Goal: Task Accomplishment & Management: Use online tool/utility

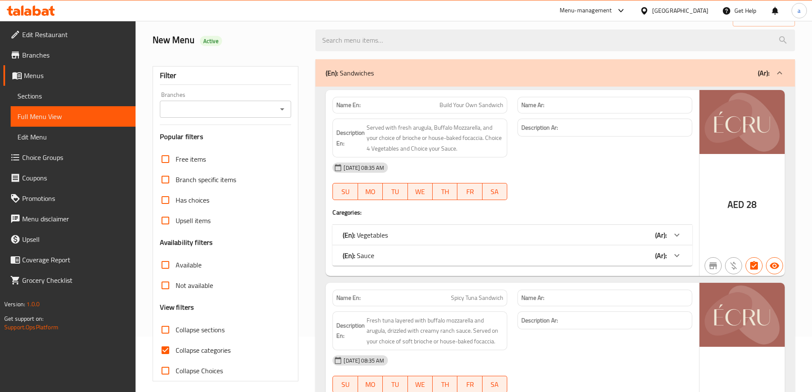
scroll to position [128, 0]
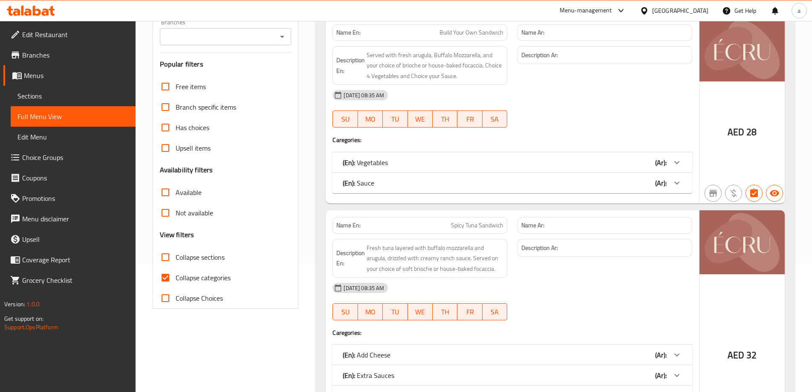
click at [198, 279] on span "Collapse categories" at bounding box center [203, 277] width 55 height 10
click at [176, 279] on input "Collapse categories" at bounding box center [165, 277] width 20 height 20
checkbox input "false"
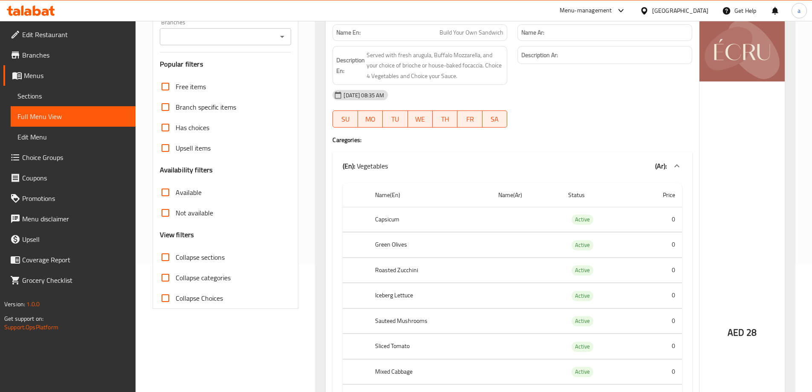
scroll to position [0, 0]
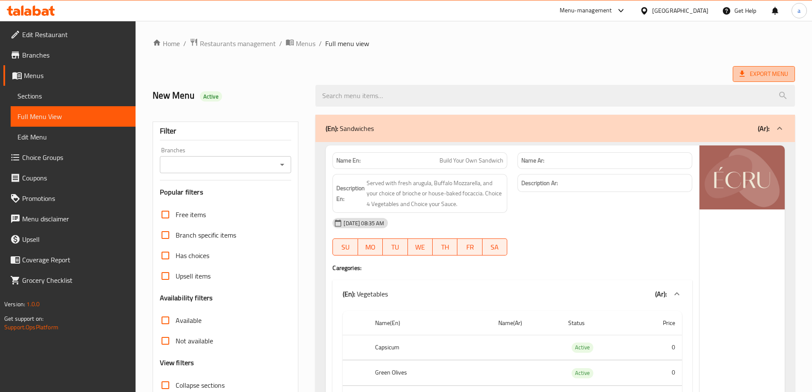
click at [765, 72] on span "Export Menu" at bounding box center [763, 74] width 49 height 11
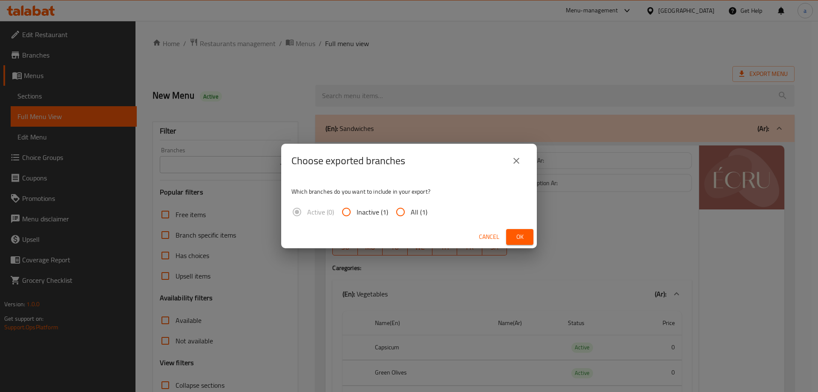
click at [413, 214] on span "All (1)" at bounding box center [419, 212] width 17 height 10
click at [411, 214] on input "All (1)" at bounding box center [400, 212] width 20 height 20
radio input "true"
click at [527, 240] on button "Ok" at bounding box center [519, 237] width 27 height 16
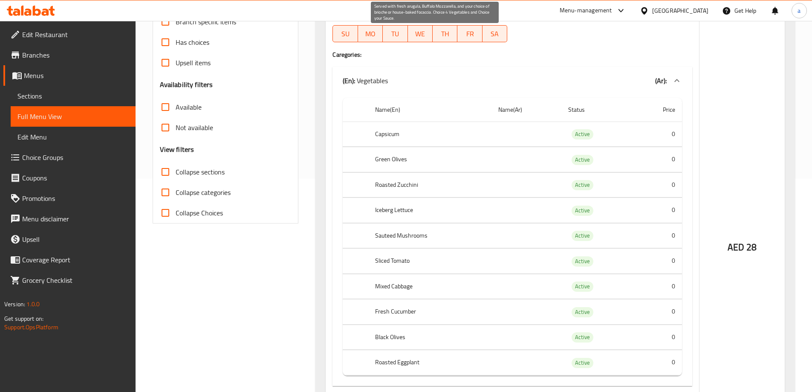
scroll to position [85, 0]
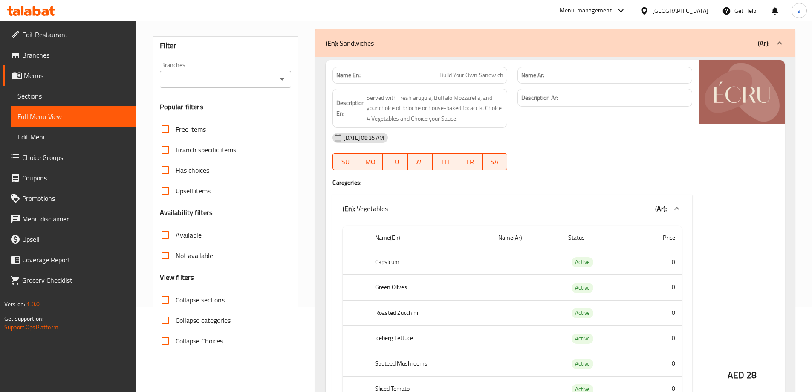
click at [182, 303] on span "Collapse sections" at bounding box center [200, 300] width 49 height 10
click at [176, 303] on input "Collapse sections" at bounding box center [165, 299] width 20 height 20
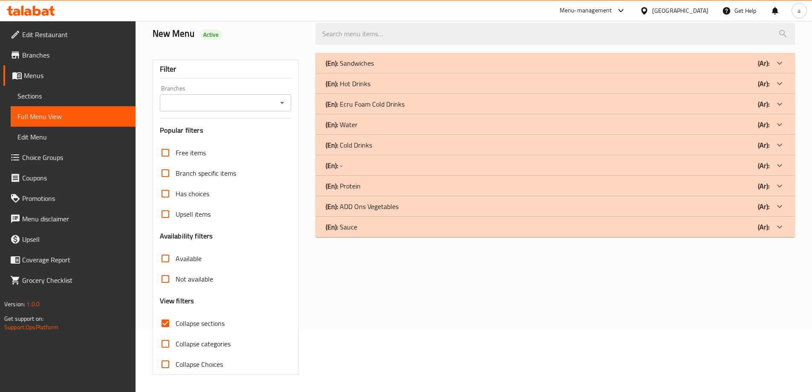
scroll to position [62, 0]
click at [776, 222] on icon at bounding box center [779, 227] width 10 height 10
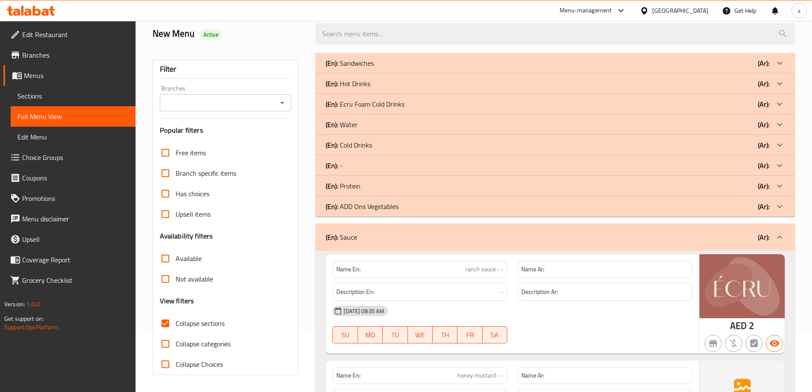
click at [781, 203] on icon at bounding box center [779, 206] width 10 height 10
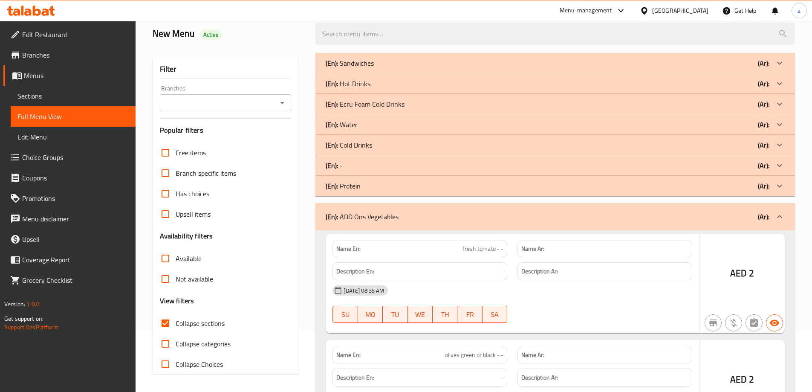
click at [779, 186] on icon at bounding box center [779, 185] width 5 height 3
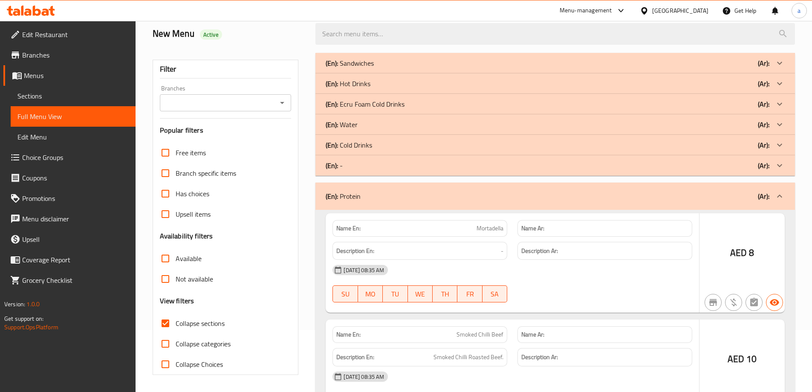
click at [777, 168] on icon at bounding box center [779, 165] width 10 height 10
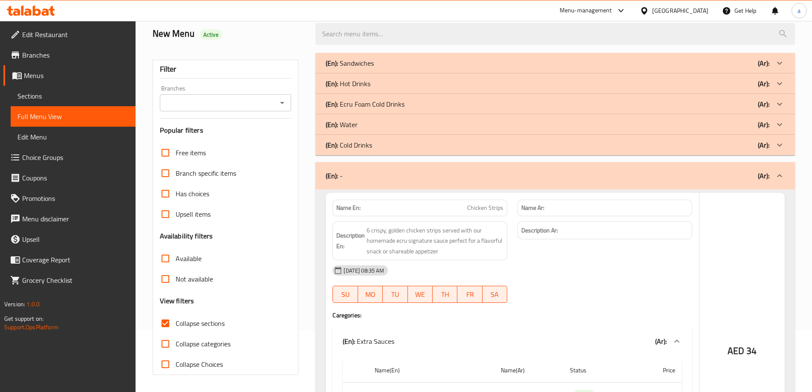
click at [785, 144] on div at bounding box center [779, 145] width 20 height 20
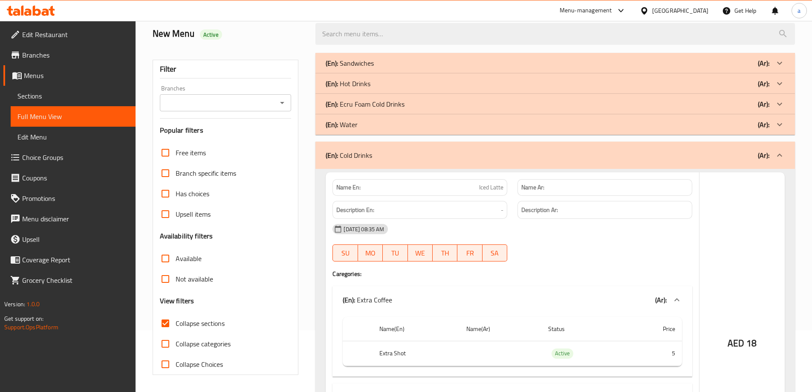
click at [784, 123] on icon at bounding box center [779, 124] width 10 height 10
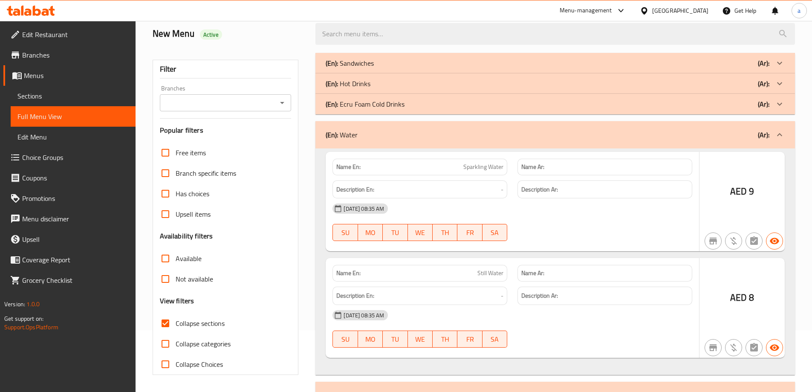
click at [780, 101] on icon at bounding box center [779, 104] width 10 height 10
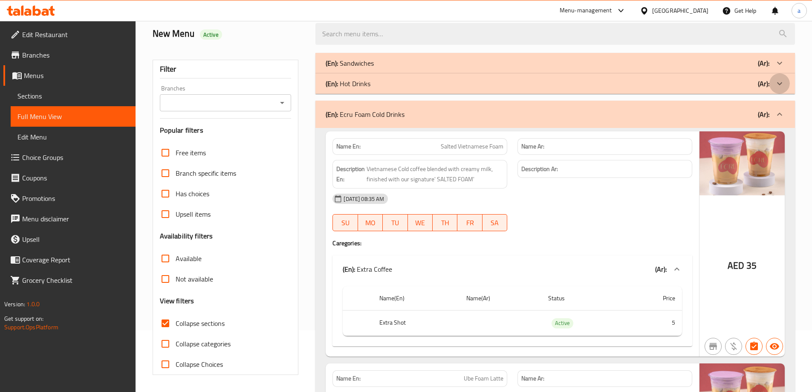
click at [777, 81] on icon at bounding box center [779, 83] width 10 height 10
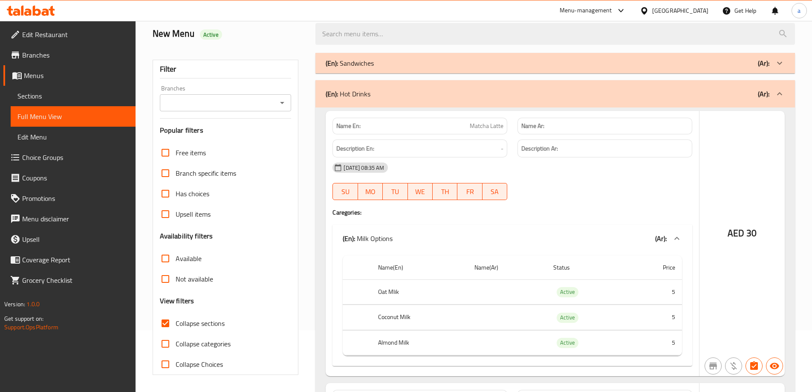
click at [778, 61] on icon at bounding box center [779, 63] width 10 height 10
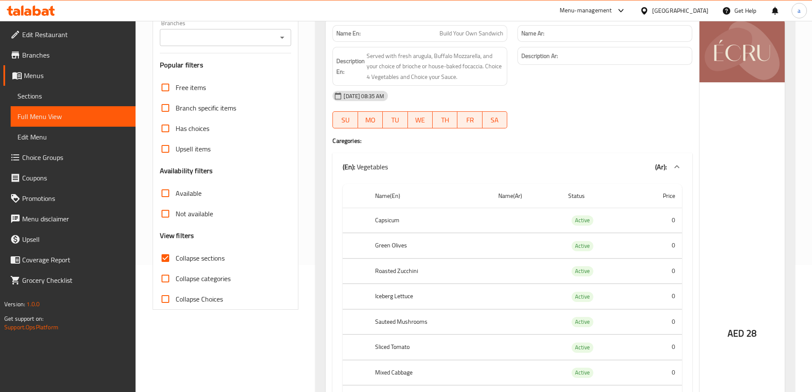
scroll to position [128, 0]
drag, startPoint x: 168, startPoint y: 262, endPoint x: 354, endPoint y: 263, distance: 185.8
click at [168, 262] on input "Collapse sections" at bounding box center [165, 257] width 20 height 20
click at [168, 260] on input "Collapse sections" at bounding box center [165, 257] width 20 height 20
checkbox input "true"
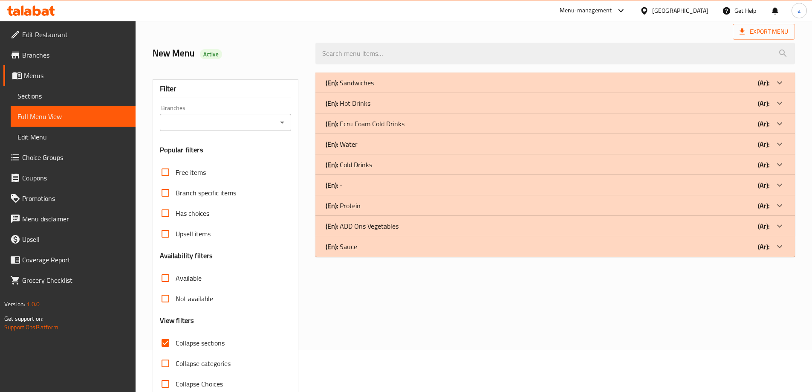
scroll to position [43, 0]
click at [384, 188] on div "(En): - (Ar):" at bounding box center [548, 184] width 444 height 10
click at [783, 187] on icon at bounding box center [779, 184] width 10 height 10
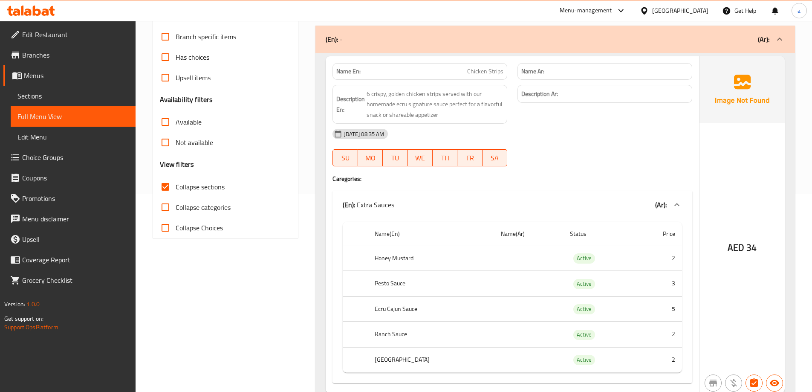
scroll to position [302, 0]
